Goal: Task Accomplishment & Management: Manage account settings

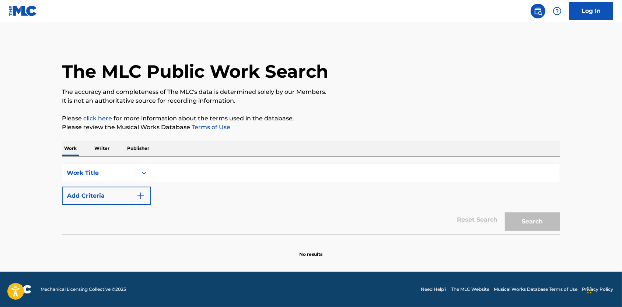
click at [28, 15] on img at bounding box center [23, 11] width 28 height 11
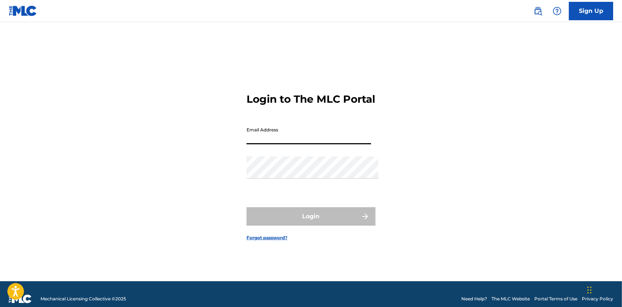
type input "[EMAIL_ADDRESS][DOMAIN_NAME]"
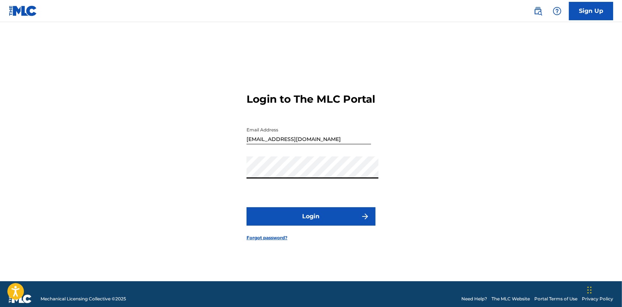
click at [311, 219] on button "Login" at bounding box center [310, 216] width 129 height 18
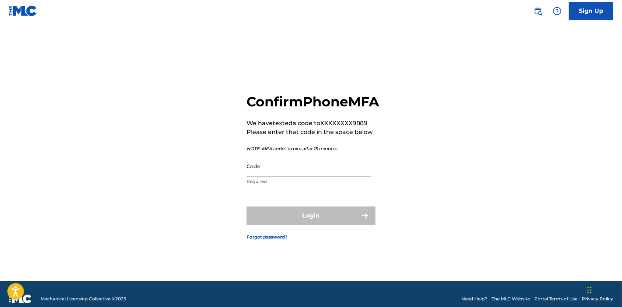
click at [293, 175] on input "Code" at bounding box center [308, 166] width 124 height 21
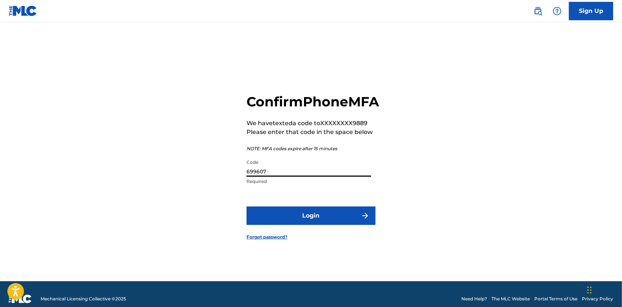
type input "699607"
click at [311, 225] on button "Login" at bounding box center [310, 216] width 129 height 18
